Goal: Find contact information: Find contact information

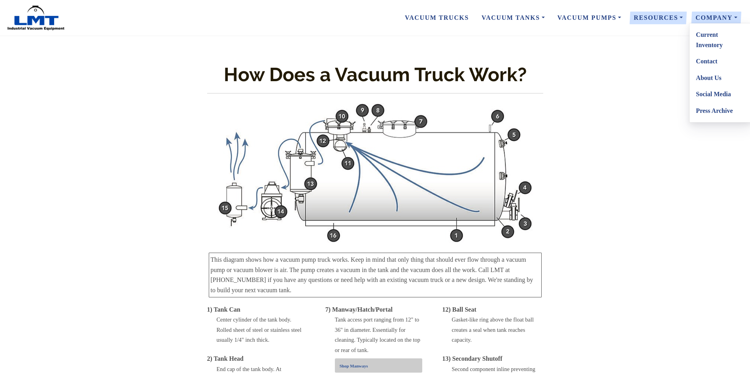
click at [707, 59] on link "Contact" at bounding box center [721, 61] width 62 height 17
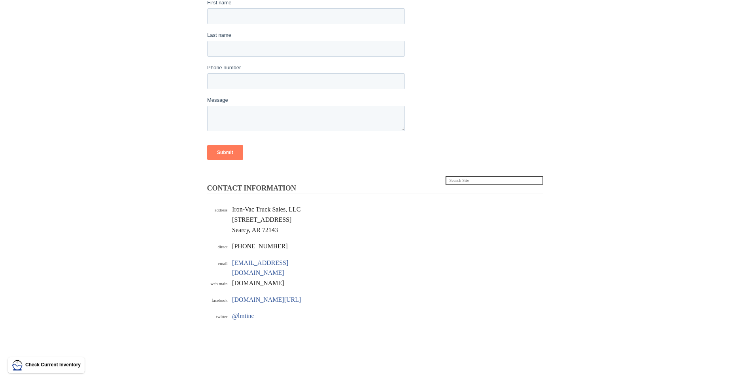
scroll to position [123, 0]
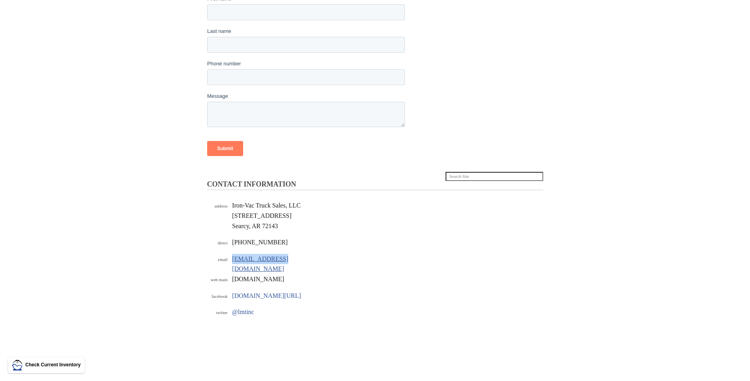
drag, startPoint x: 288, startPoint y: 258, endPoint x: 233, endPoint y: 261, distance: 55.9
click at [233, 261] on div "info@lmtmfg.com" at bounding box center [276, 264] width 89 height 20
copy link "info@lmtmfg.com"
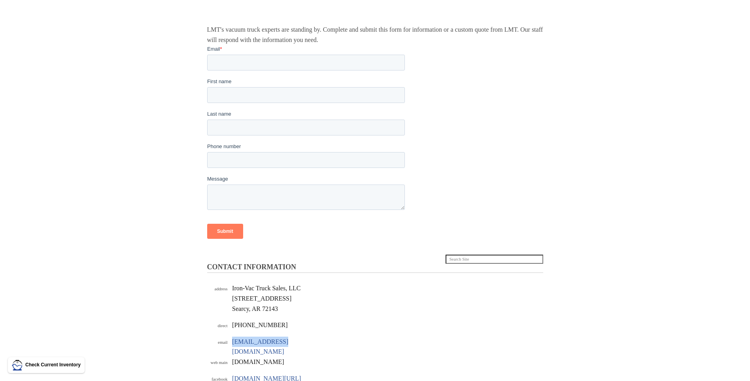
scroll to position [0, 0]
